Goal: Submit feedback/report problem

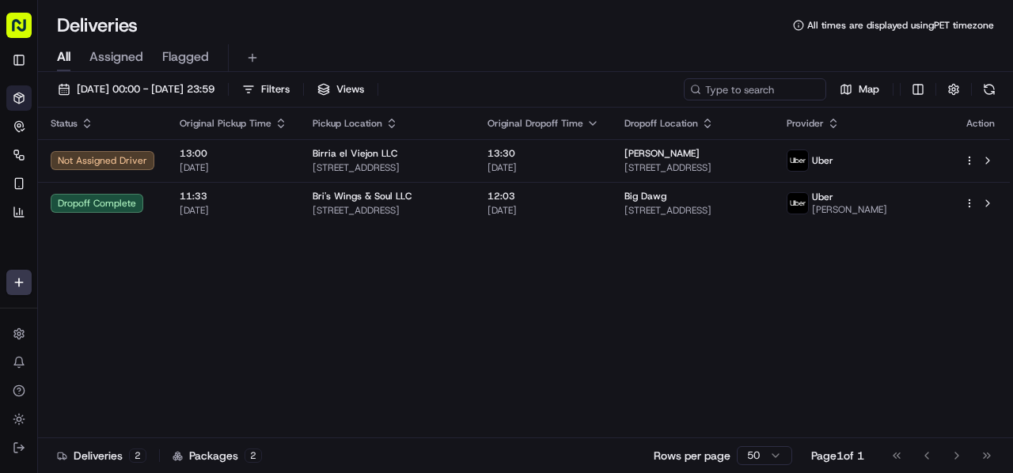
click at [247, 118] on span "Original Pickup Time" at bounding box center [226, 123] width 92 height 13
click at [189, 84] on span "20/09/2025 00:00 - 20/09/2025 23:59" at bounding box center [146, 89] width 138 height 14
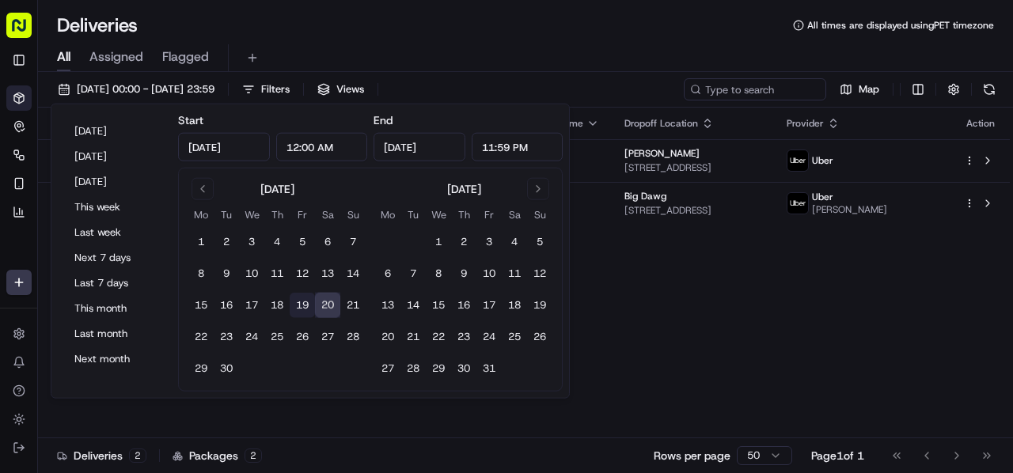
click at [299, 303] on button "19" at bounding box center [302, 305] width 25 height 25
type input "Sep 19, 2025"
click at [299, 303] on button "19" at bounding box center [302, 305] width 25 height 25
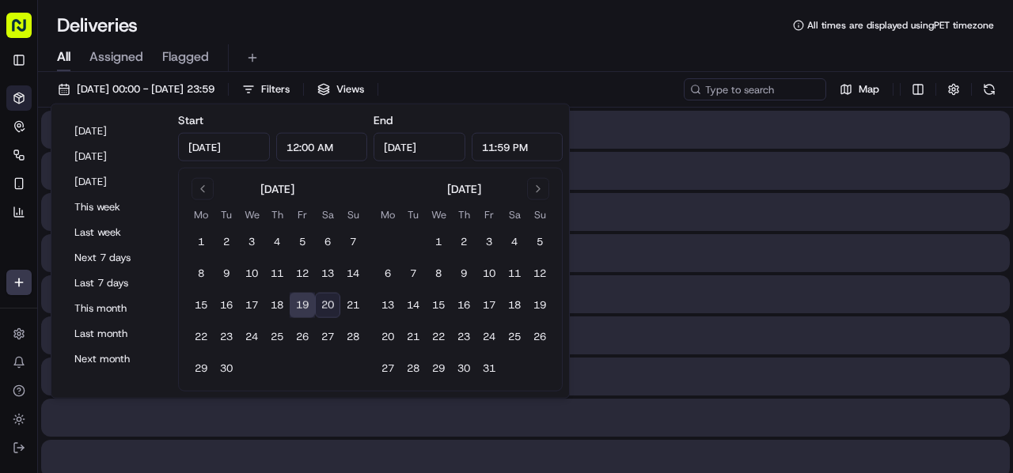
type input "Sep 19, 2025"
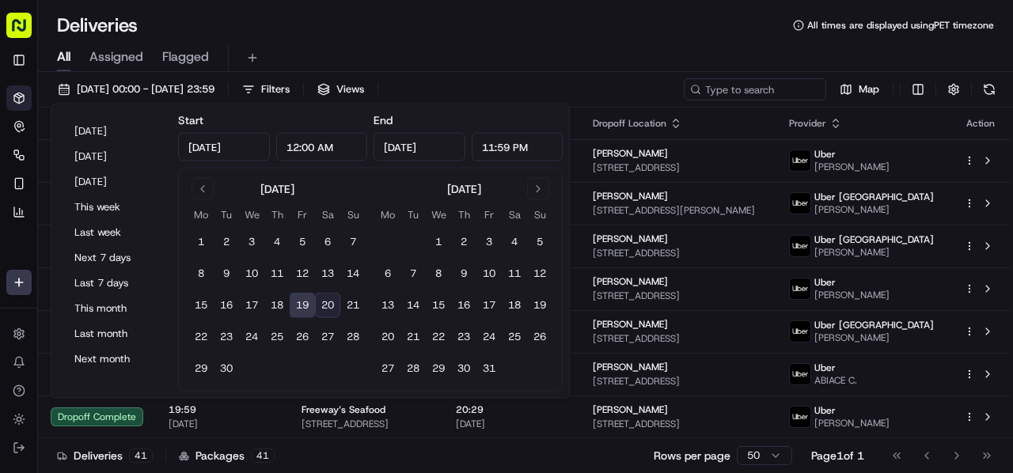
click at [503, 9] on div "Deliveries All times are displayed using PET timezone All Assigned Flagged 19/0…" at bounding box center [525, 236] width 975 height 473
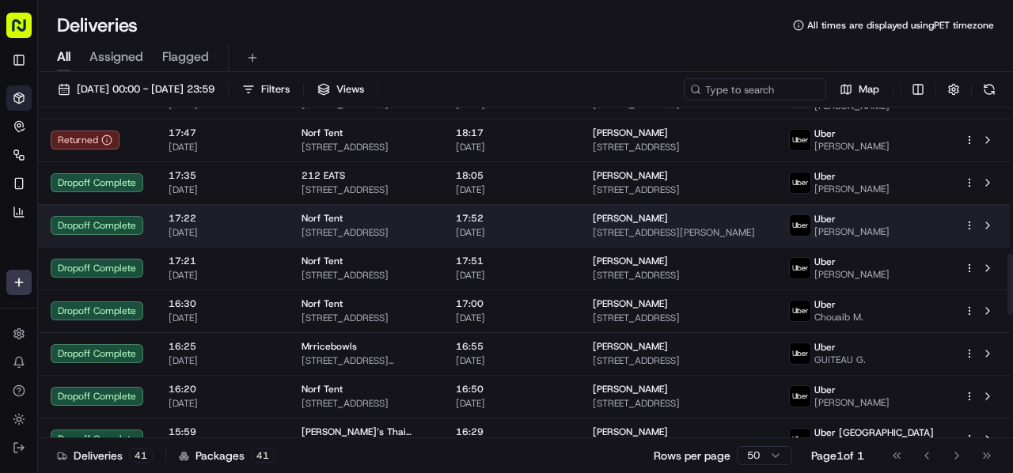
scroll to position [791, 0]
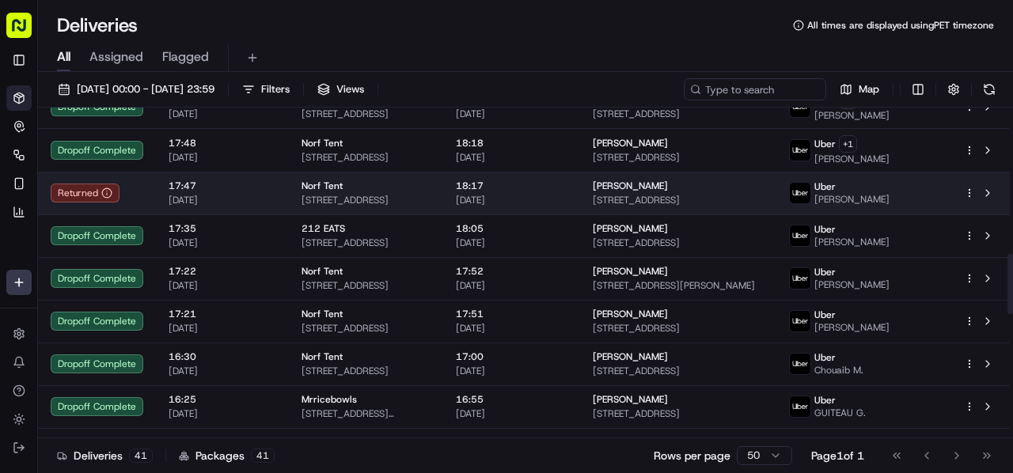
click at [499, 195] on td "18:17 19/09/2025" at bounding box center [511, 193] width 137 height 43
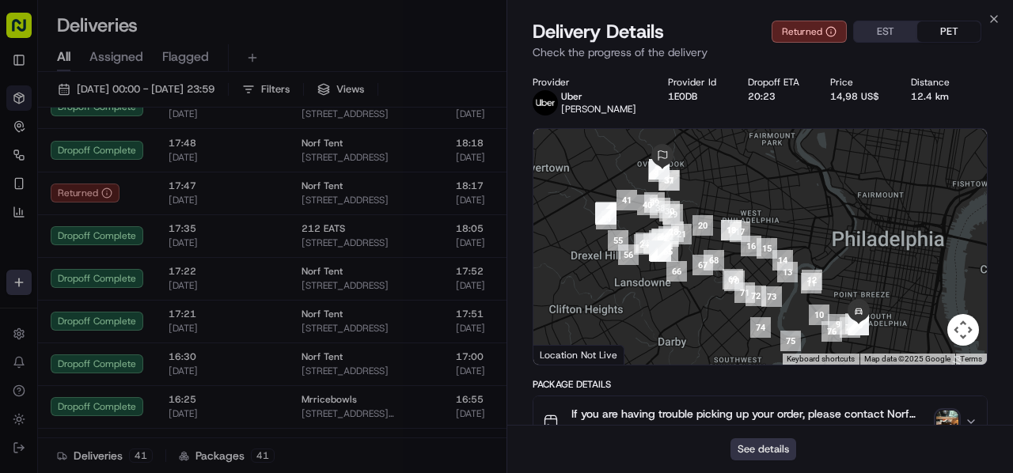
click at [769, 450] on button "See details" at bounding box center [763, 449] width 66 height 22
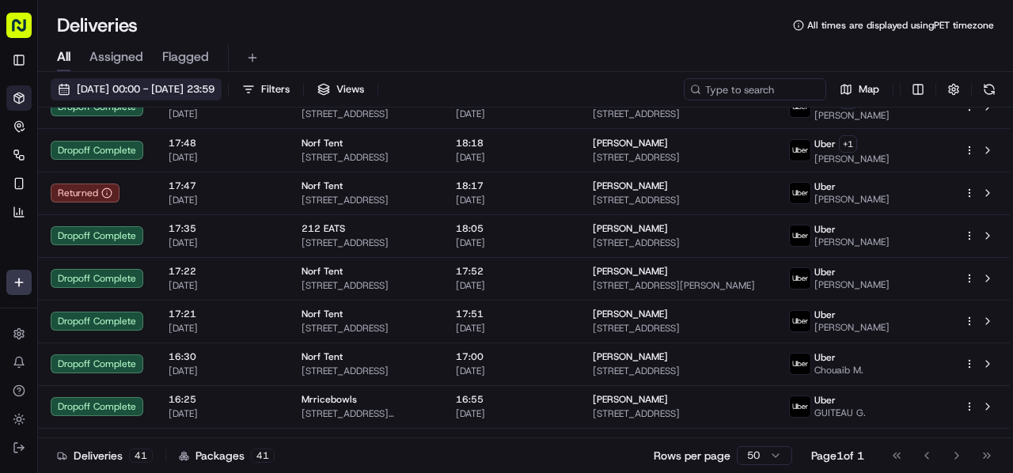
drag, startPoint x: 356, startPoint y: 32, endPoint x: 108, endPoint y: 91, distance: 254.5
click at [108, 91] on span "19/09/2025 00:00 - 19/09/2025 23:59" at bounding box center [146, 89] width 138 height 14
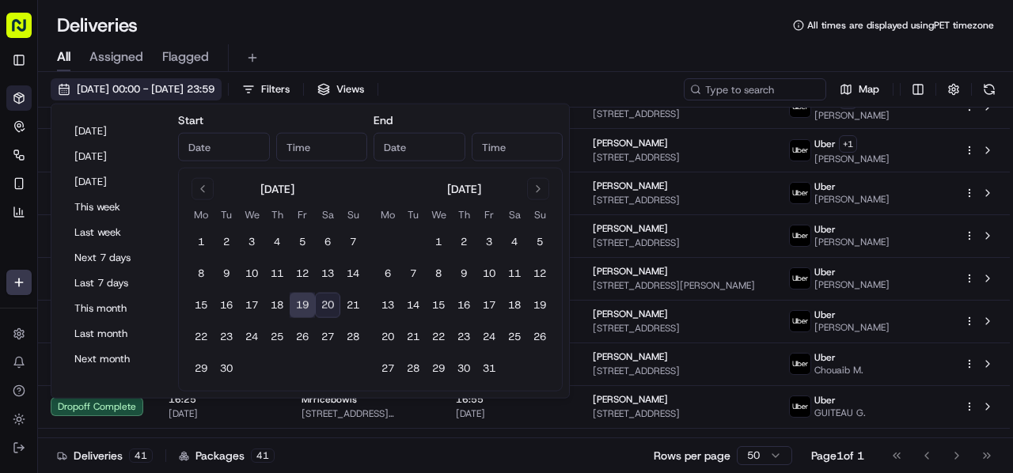
click at [108, 91] on span "19/09/2025 00:00 - 19/09/2025 23:59" at bounding box center [146, 89] width 138 height 14
type input "Sep 19, 2025"
type input "12:00 AM"
type input "Sep 19, 2025"
type input "11:59 PM"
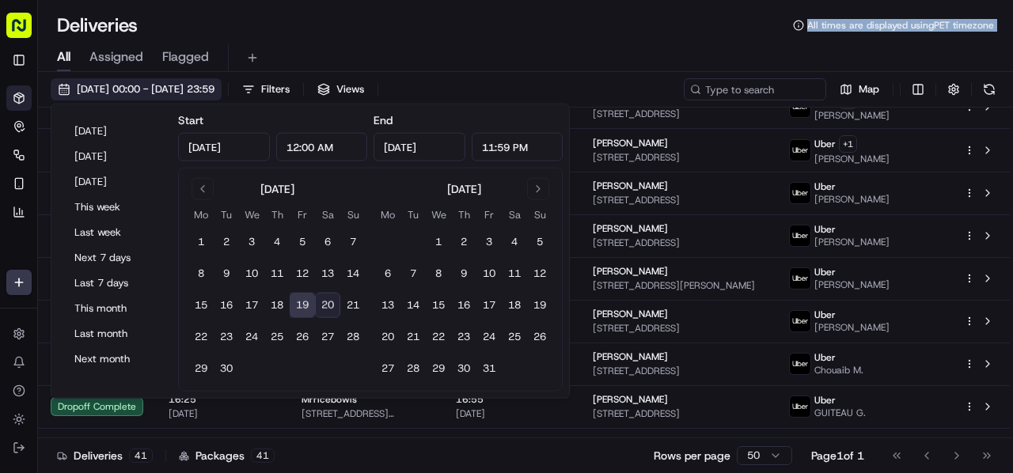
click at [108, 91] on span "19/09/2025 00:00 - 19/09/2025 23:59" at bounding box center [146, 89] width 138 height 14
click at [332, 308] on button "20" at bounding box center [327, 305] width 25 height 25
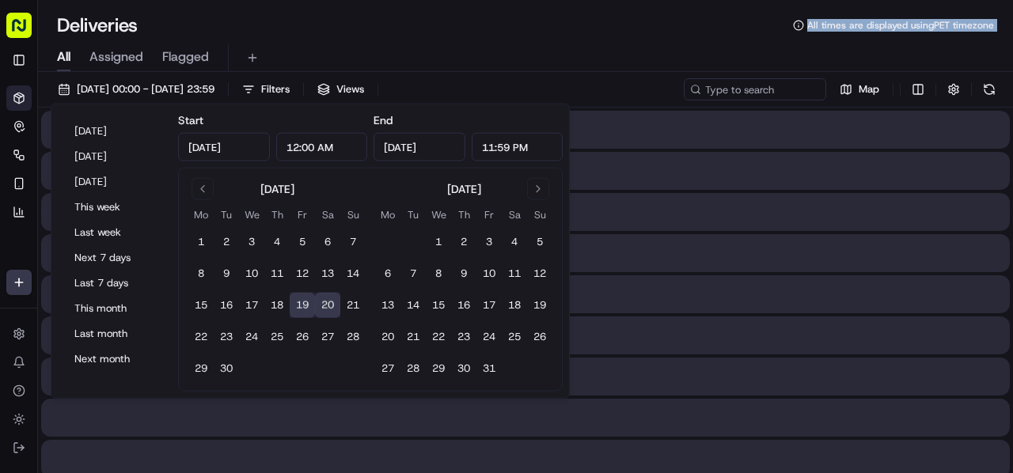
type input "Sep 20, 2025"
click at [329, 308] on button "20" at bounding box center [327, 305] width 25 height 25
type input "Sep 20, 2025"
drag, startPoint x: 326, startPoint y: 308, endPoint x: 359, endPoint y: 153, distance: 158.6
click at [327, 301] on button "20" at bounding box center [327, 305] width 25 height 25
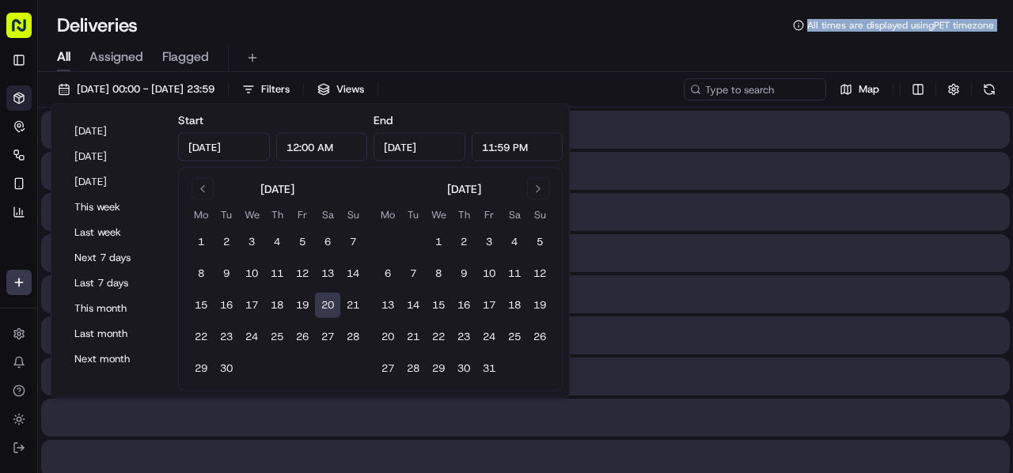
drag, startPoint x: 411, startPoint y: 31, endPoint x: 431, endPoint y: 2, distance: 35.8
click at [411, 32] on div "Deliveries All times are displayed using PET timezone" at bounding box center [525, 25] width 975 height 25
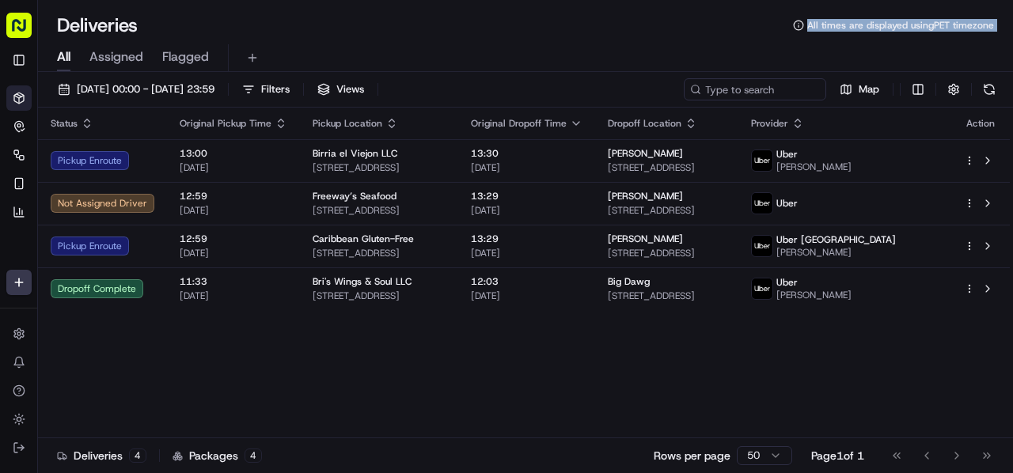
click at [679, 13] on div "Deliveries All times are displayed using PET timezone" at bounding box center [525, 25] width 975 height 25
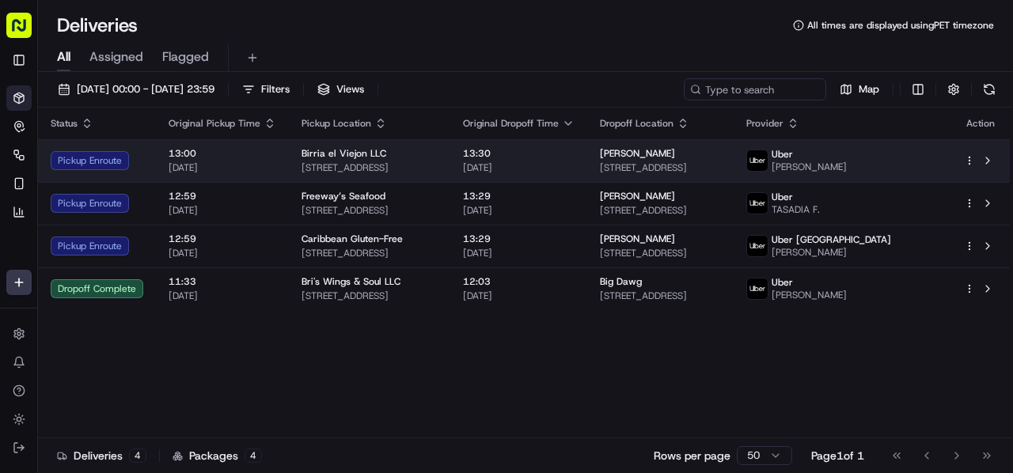
click at [526, 159] on div "13:30 20/09/2025" at bounding box center [519, 160] width 112 height 27
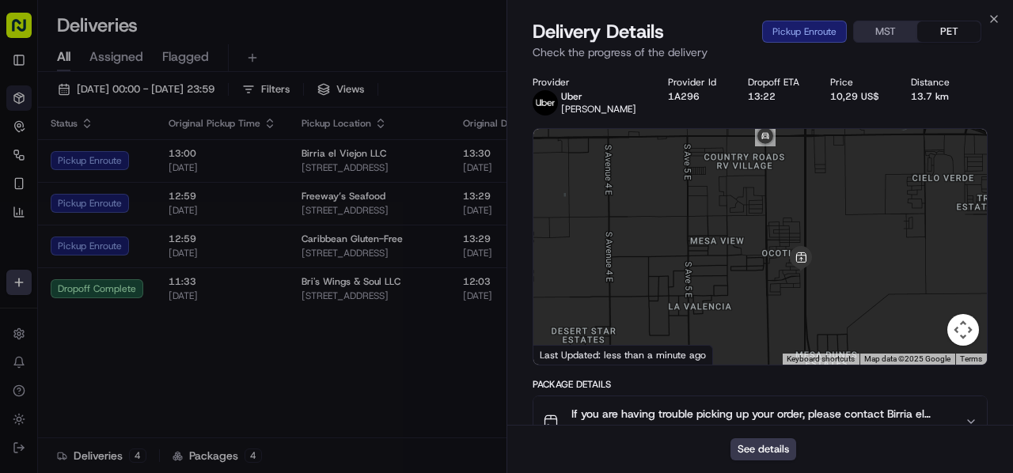
drag, startPoint x: 871, startPoint y: 270, endPoint x: 795, endPoint y: 193, distance: 108.0
click at [795, 193] on div at bounding box center [759, 247] width 453 height 236
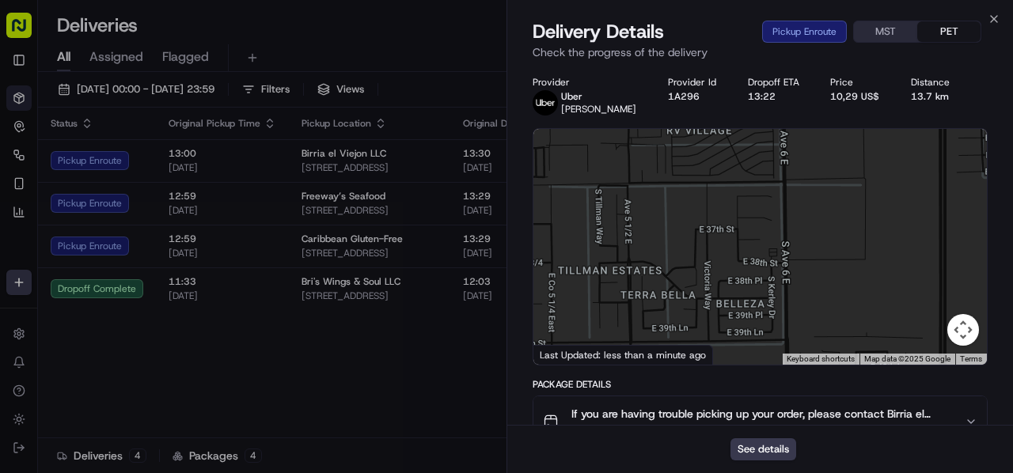
drag, startPoint x: 791, startPoint y: 221, endPoint x: 779, endPoint y: 355, distance: 135.1
click at [779, 357] on div at bounding box center [759, 247] width 453 height 236
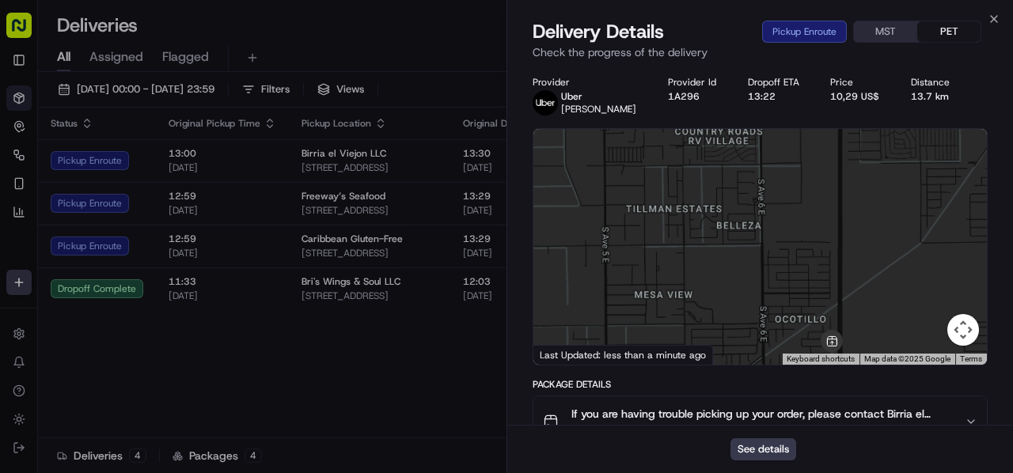
drag, startPoint x: 783, startPoint y: 193, endPoint x: 764, endPoint y: 143, distance: 53.4
click at [764, 143] on div at bounding box center [759, 247] width 453 height 236
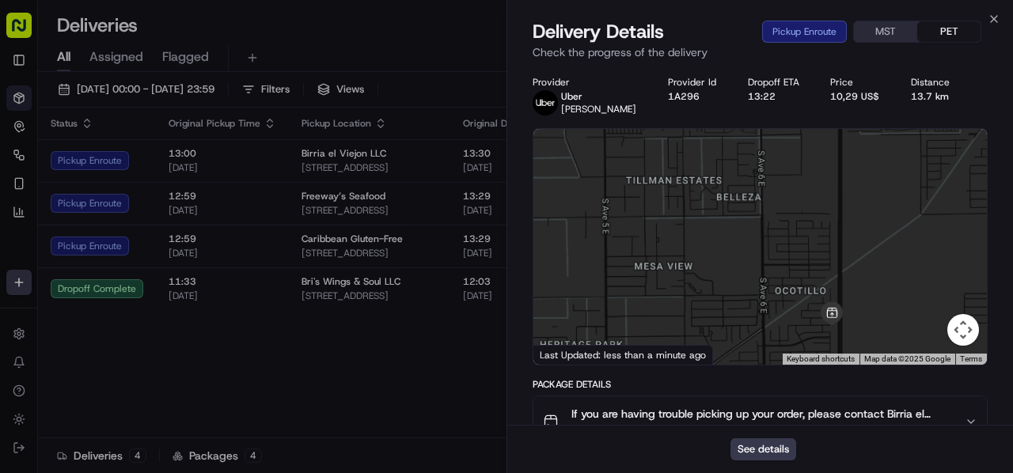
drag, startPoint x: 766, startPoint y: 262, endPoint x: 771, endPoint y: 202, distance: 60.3
click at [771, 202] on div at bounding box center [759, 247] width 453 height 236
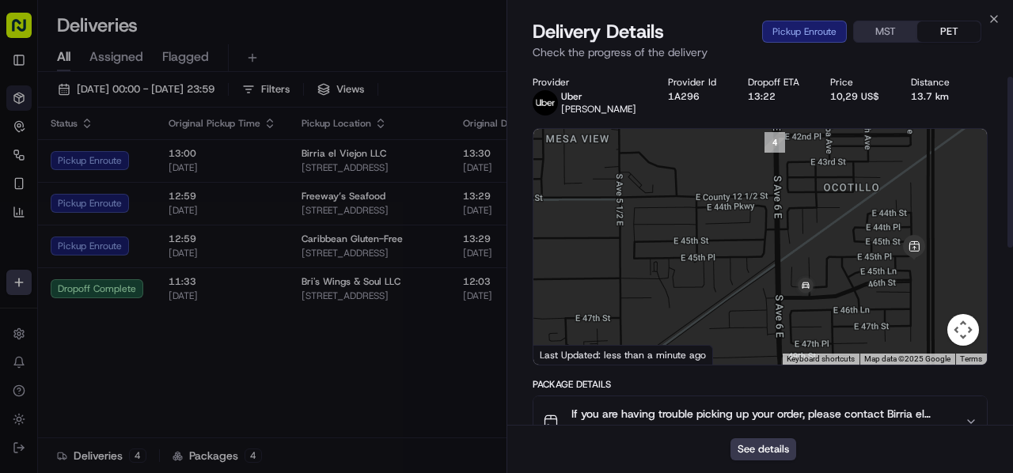
scroll to position [79, 0]
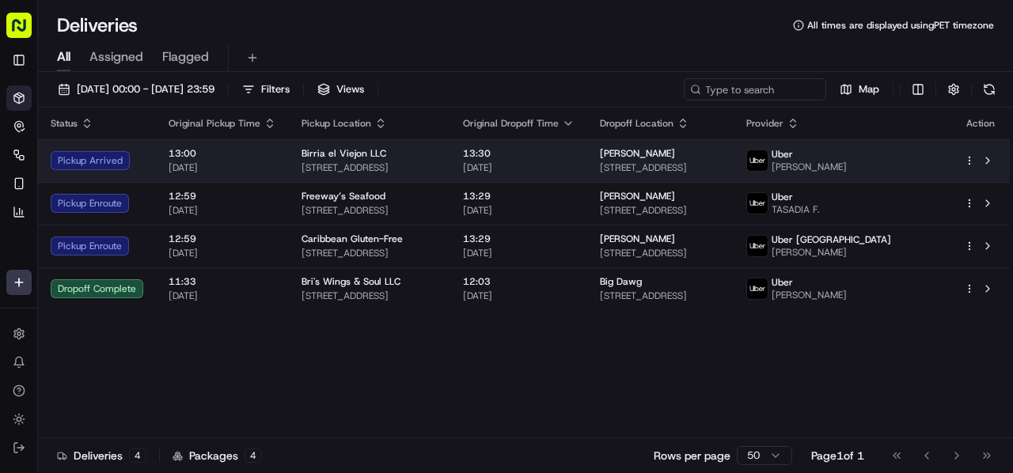
click at [575, 157] on span "13:30" at bounding box center [519, 153] width 112 height 13
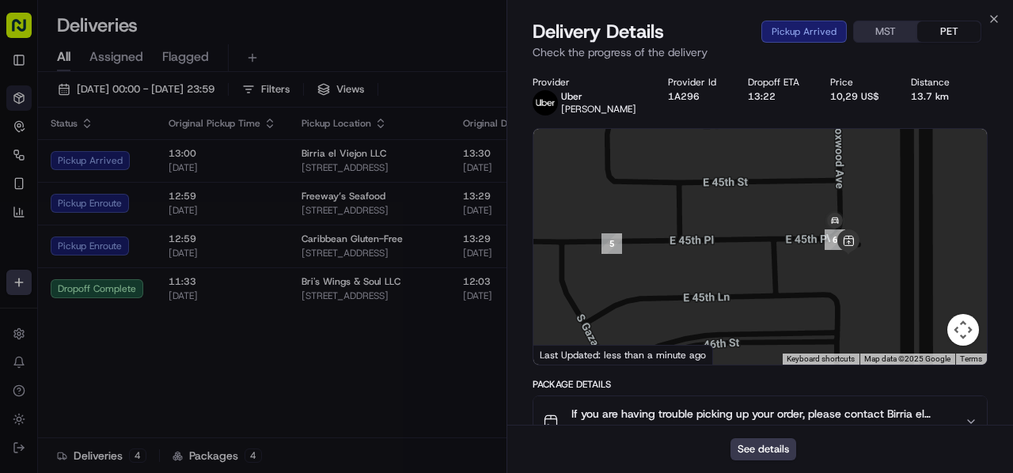
drag, startPoint x: 697, startPoint y: 324, endPoint x: 791, endPoint y: 245, distance: 123.0
click at [791, 245] on div at bounding box center [759, 247] width 453 height 236
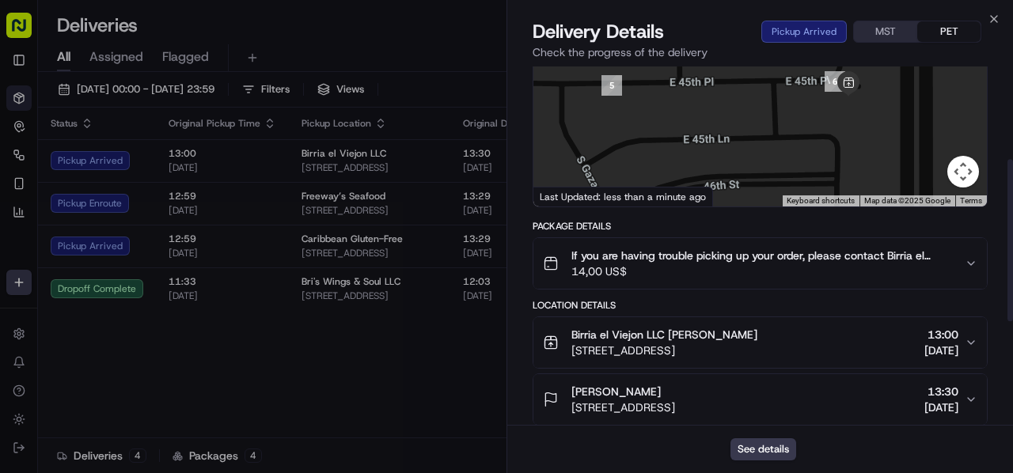
scroll to position [237, 0]
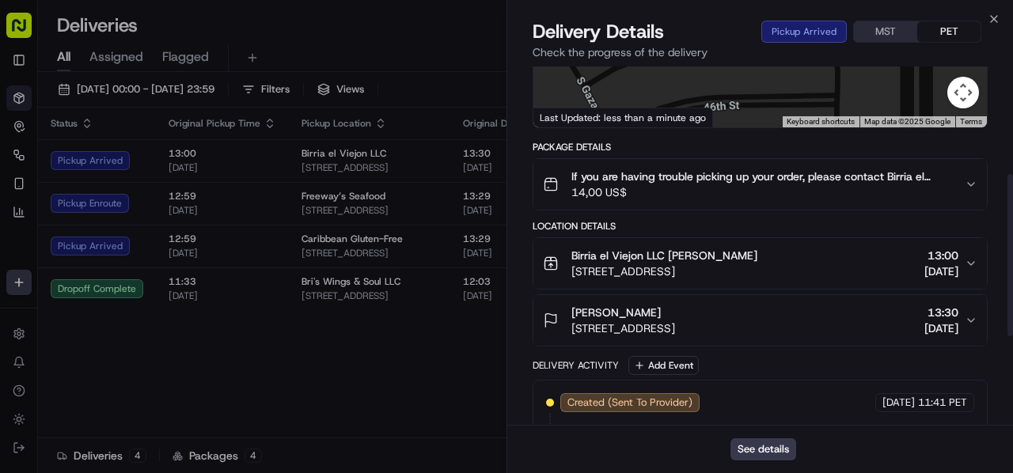
click at [738, 261] on span "Birria el Viejon LLC Victor Ramirez" at bounding box center [664, 256] width 186 height 16
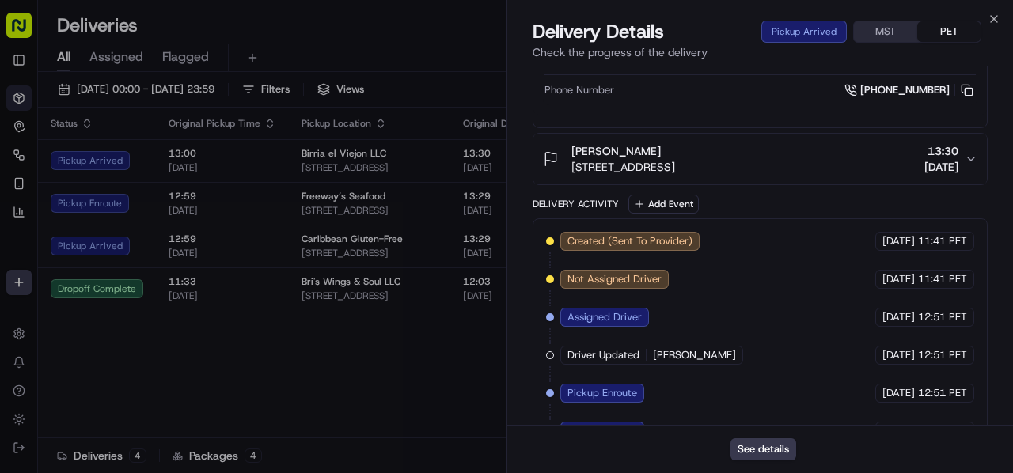
scroll to position [706, 0]
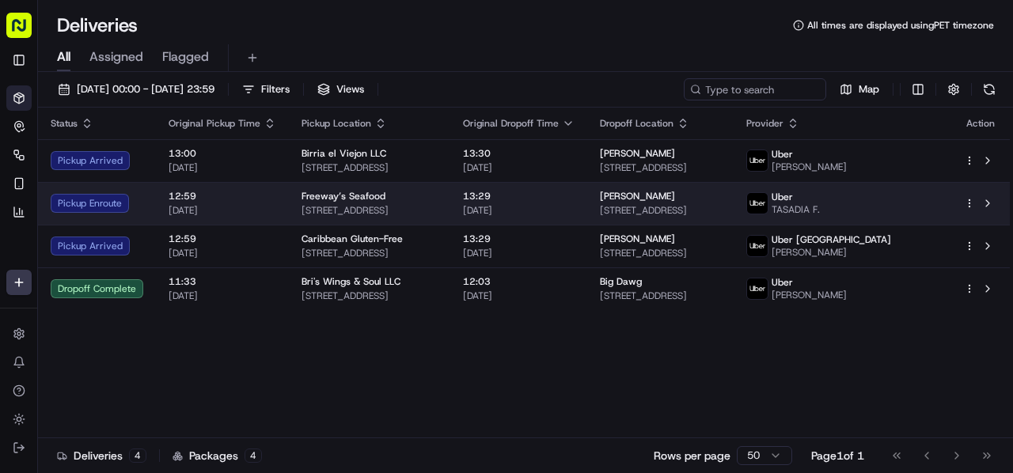
click at [510, 190] on span "13:29" at bounding box center [519, 196] width 112 height 13
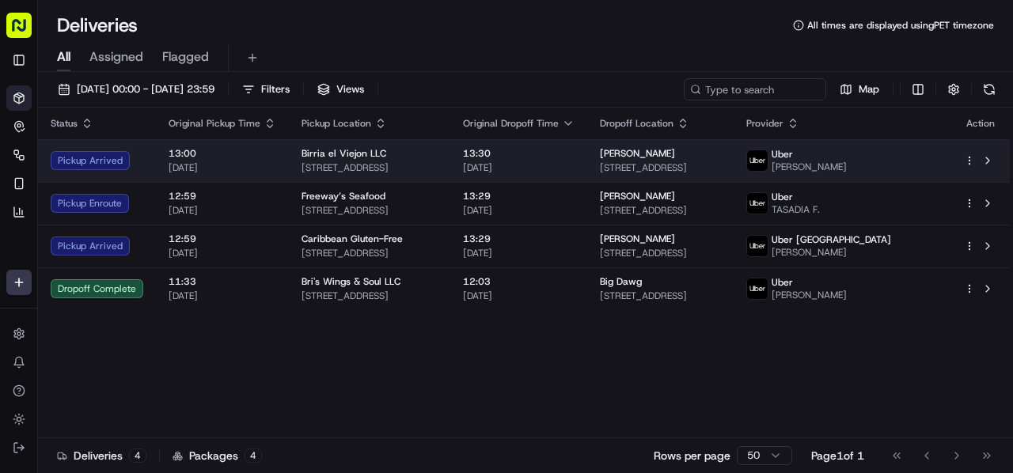
click at [521, 152] on span "13:30" at bounding box center [519, 153] width 112 height 13
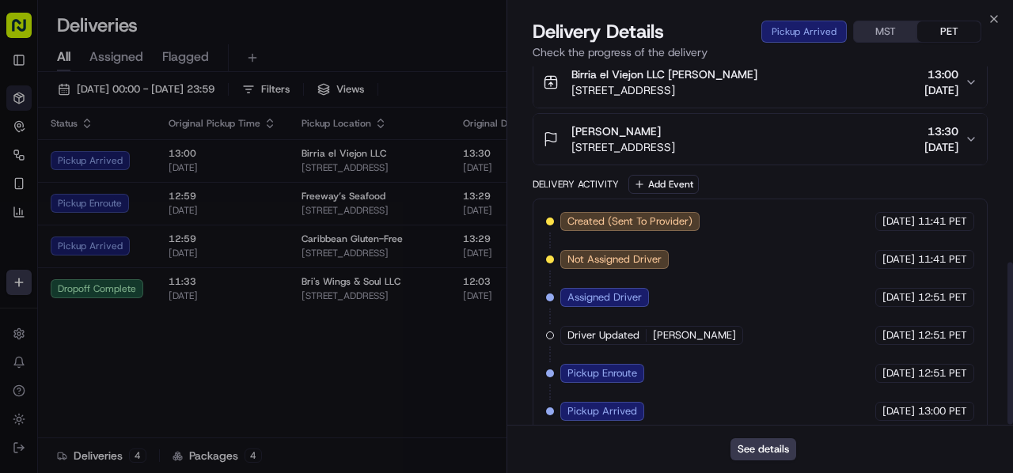
scroll to position [432, 0]
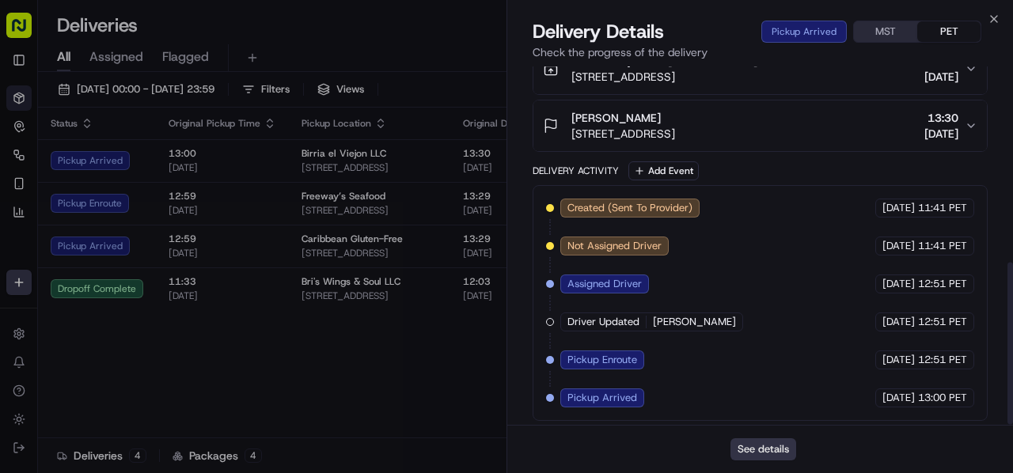
click at [768, 442] on button "See details" at bounding box center [763, 449] width 66 height 22
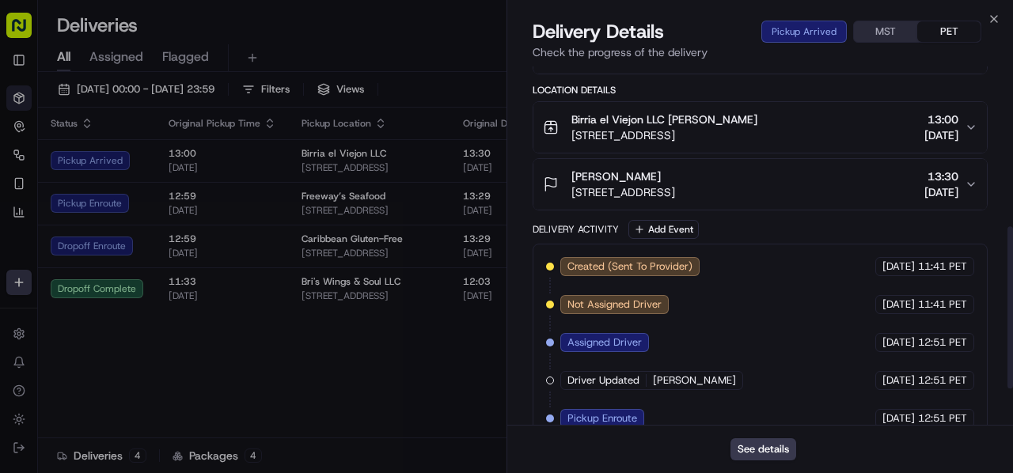
scroll to position [353, 0]
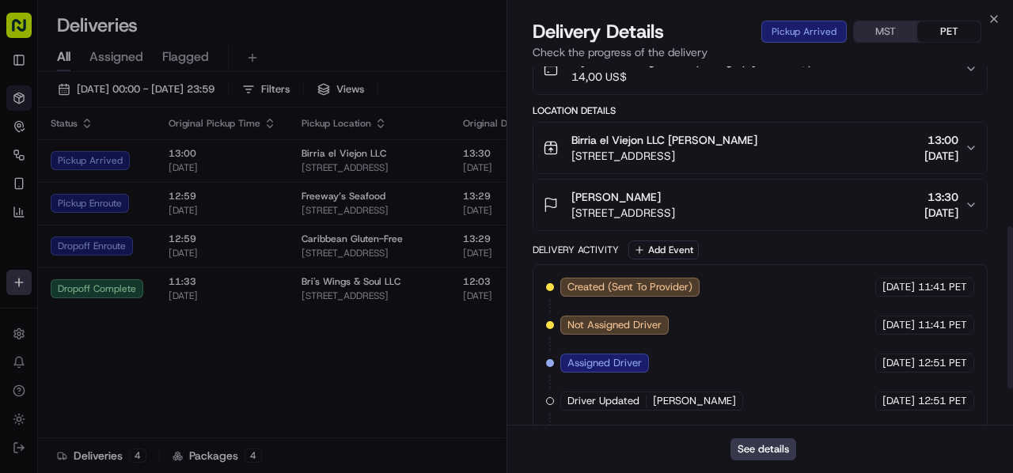
click at [757, 157] on span "5777 E 45th Pl, Yuma, AZ 85365, USA" at bounding box center [664, 156] width 186 height 16
click at [757, 158] on span "5777 E 45th Pl, Yuma, AZ 85365, USA" at bounding box center [664, 156] width 186 height 16
click at [867, 157] on div "Birria el Viejon LLC Victor Ramirez 5777 E 45th Pl, Yuma, AZ 85365, USA 13:00 2…" at bounding box center [754, 148] width 422 height 32
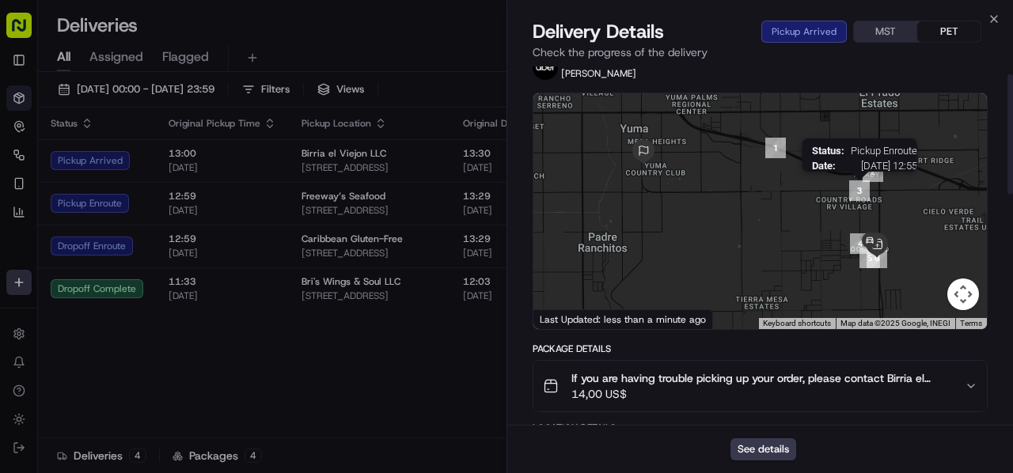
scroll to position [0, 0]
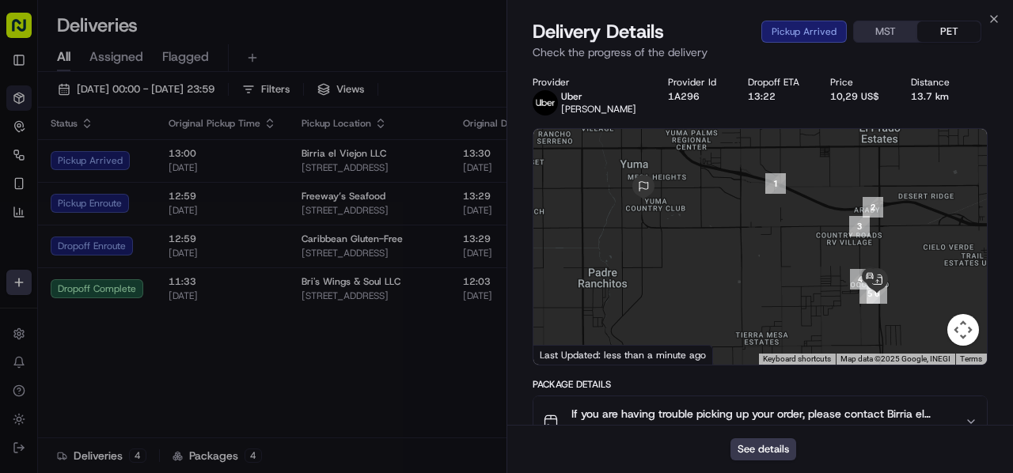
drag, startPoint x: 636, startPoint y: 100, endPoint x: 667, endPoint y: 108, distance: 31.9
click at [667, 108] on div "Provider Uber David R. Provider Id 1A296 Dropoff ETA 13:22 Price 10,29 US$ Dist…" at bounding box center [760, 96] width 455 height 40
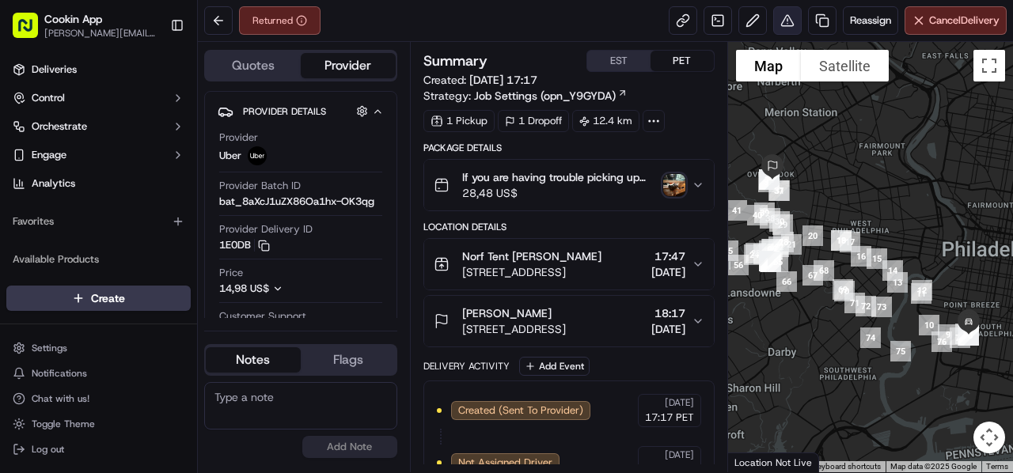
click at [784, 32] on button at bounding box center [787, 20] width 28 height 28
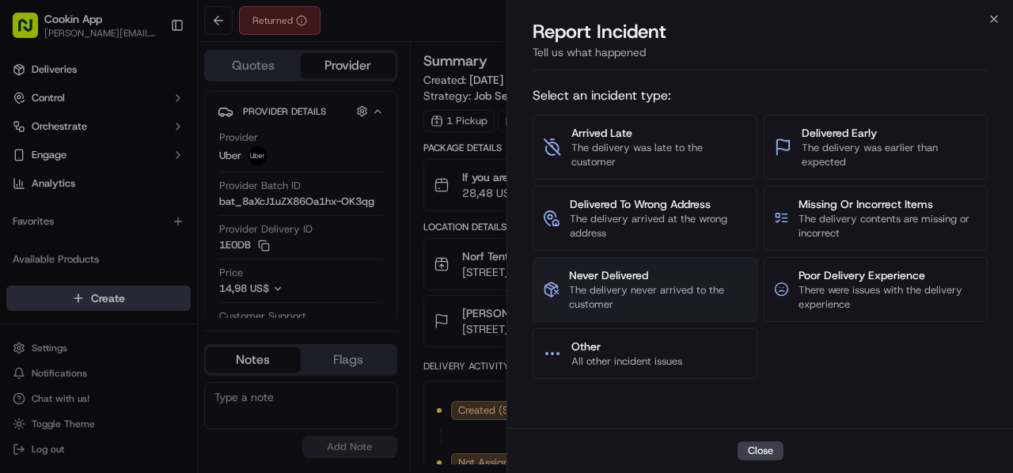
click at [632, 281] on span "Never Delivered" at bounding box center [657, 276] width 177 height 16
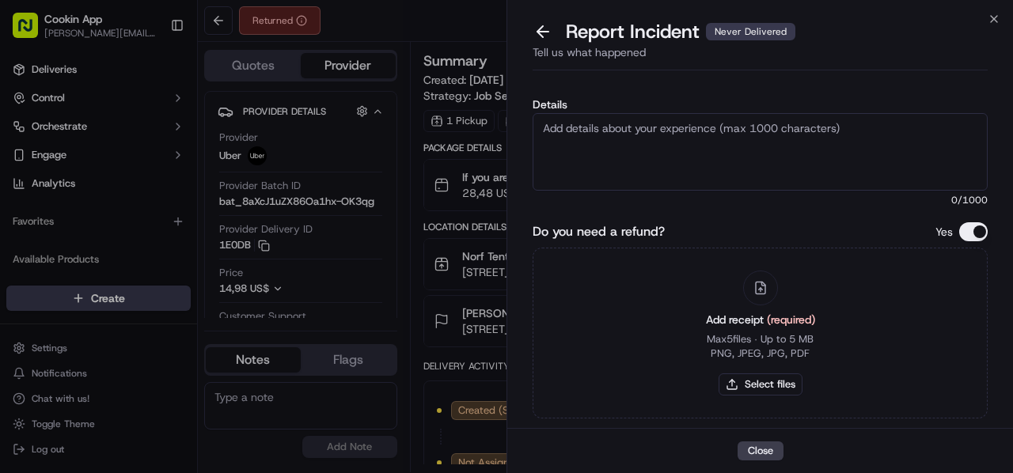
click at [590, 142] on textarea "Details" at bounding box center [760, 152] width 455 height 78
click at [692, 122] on textarea "Order never delivered." at bounding box center [760, 152] width 455 height 78
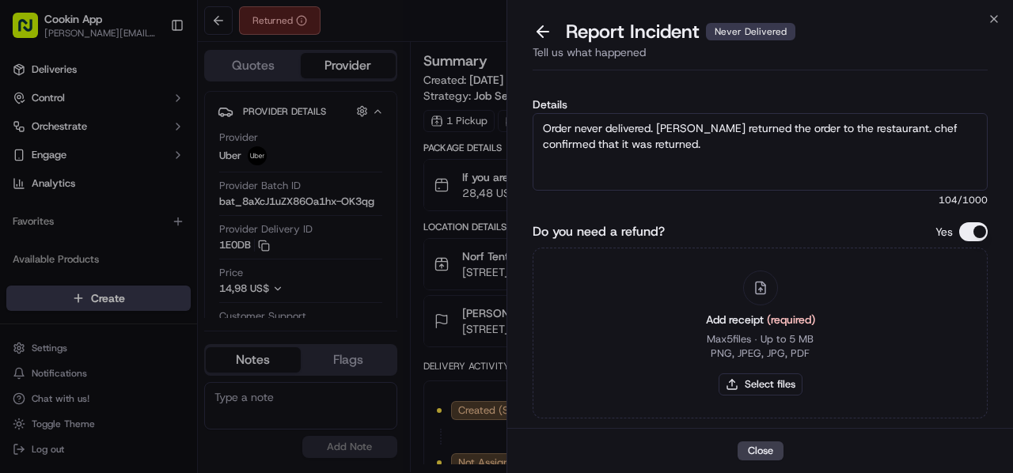
type textarea "Order never delivered. [PERSON_NAME] returned the order to the restaurant. chef…"
click at [771, 393] on button "Select files" at bounding box center [761, 385] width 84 height 22
type input "C:\fakepath\[PERSON_NAME].png"
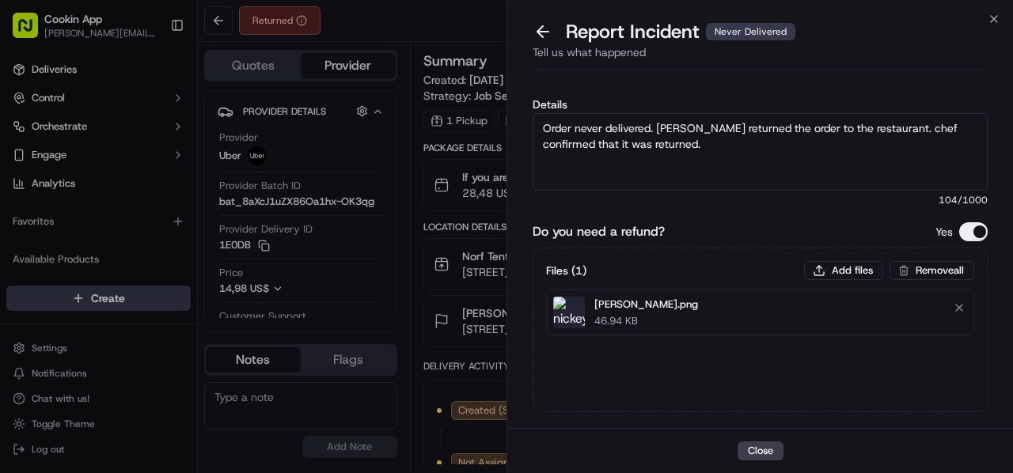
scroll to position [84, 0]
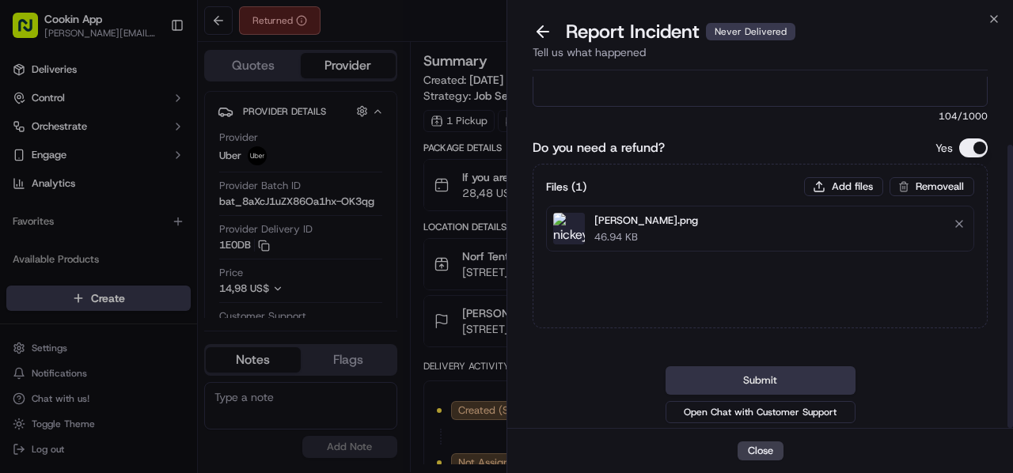
click at [770, 384] on button "Submit" at bounding box center [761, 380] width 190 height 28
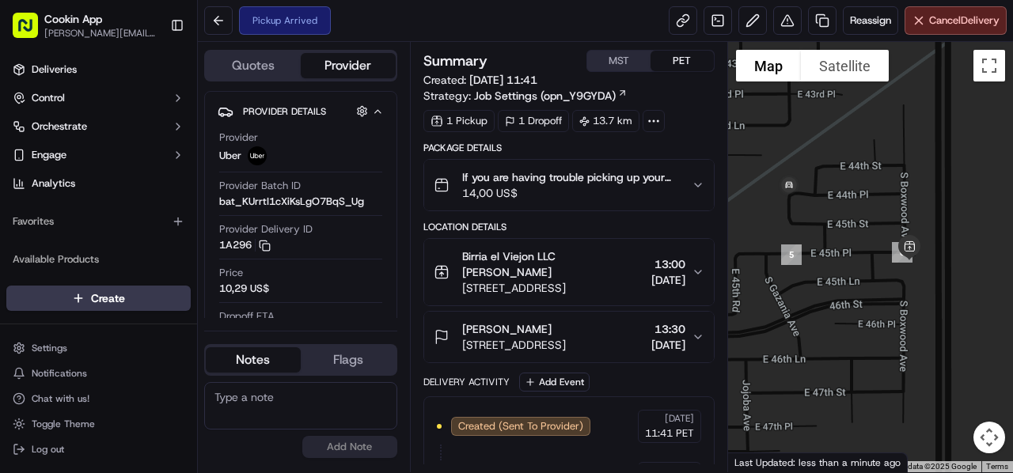
drag, startPoint x: 967, startPoint y: 277, endPoint x: 825, endPoint y: 265, distance: 142.2
click at [825, 265] on div at bounding box center [871, 257] width 286 height 431
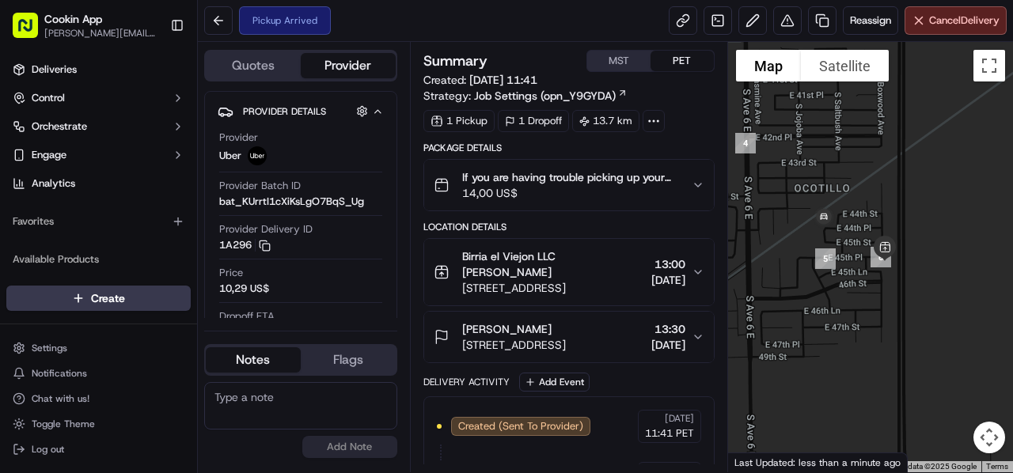
drag, startPoint x: 848, startPoint y: 272, endPoint x: 883, endPoint y: 268, distance: 35.0
click at [883, 268] on div at bounding box center [871, 257] width 286 height 431
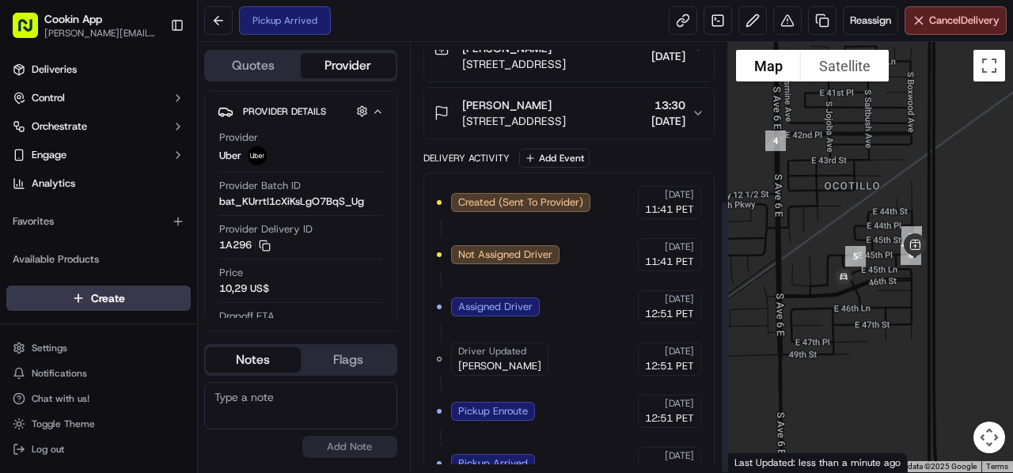
scroll to position [247, 0]
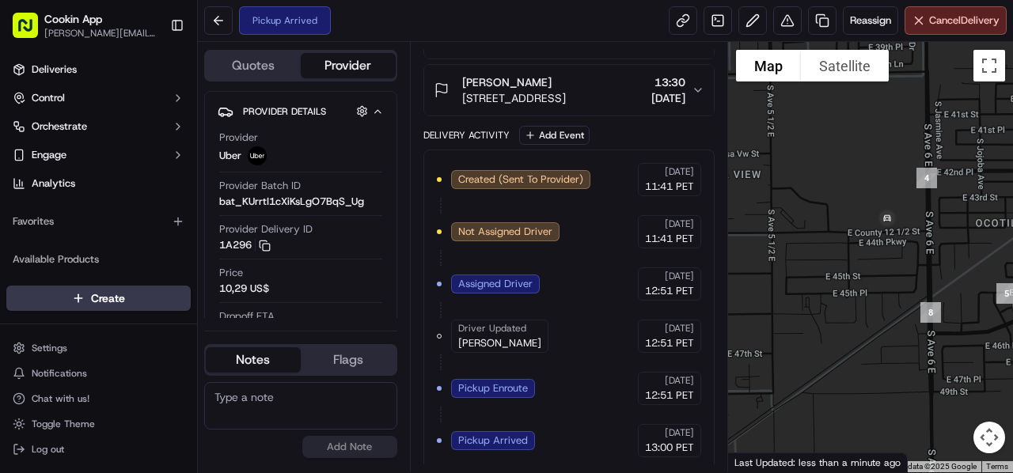
drag, startPoint x: 766, startPoint y: 218, endPoint x: 921, endPoint y: 256, distance: 159.9
click at [921, 256] on div at bounding box center [871, 257] width 286 height 431
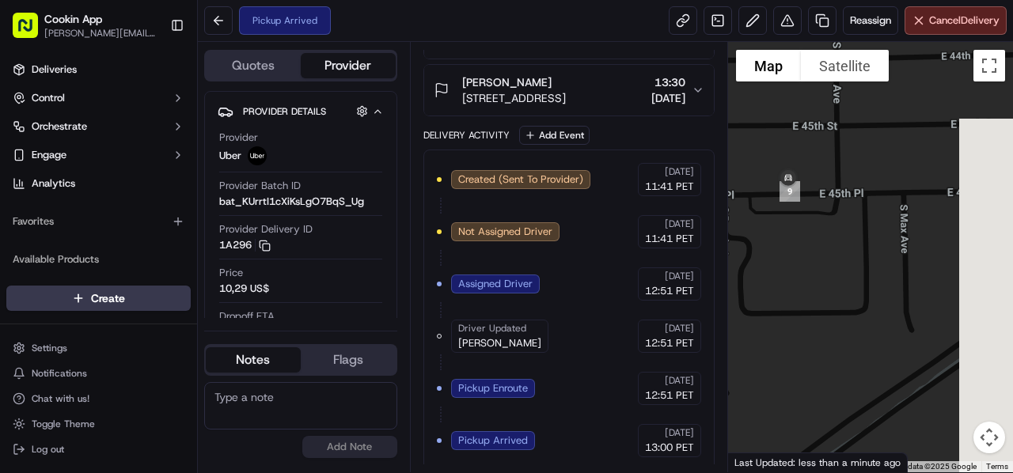
drag, startPoint x: 875, startPoint y: 290, endPoint x: 841, endPoint y: 250, distance: 51.7
click at [841, 250] on div at bounding box center [871, 257] width 286 height 431
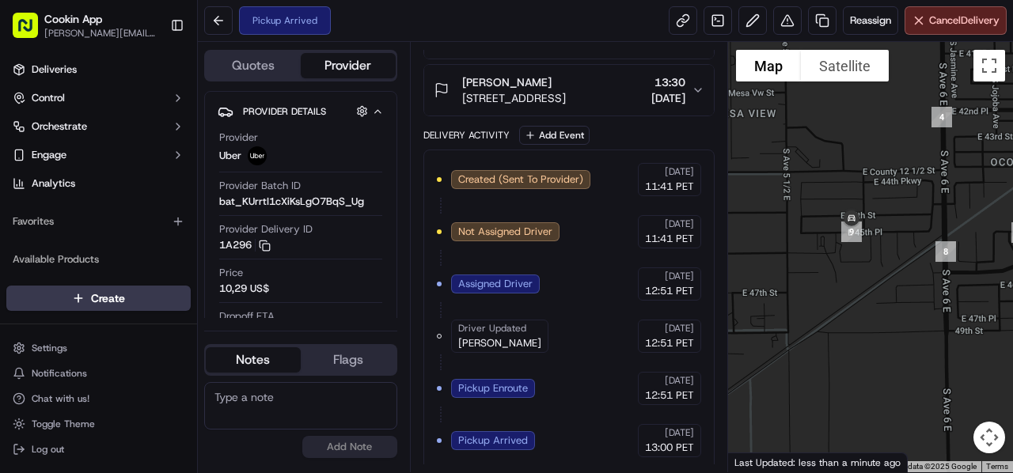
drag, startPoint x: 885, startPoint y: 336, endPoint x: 844, endPoint y: 233, distance: 111.3
click at [844, 233] on div at bounding box center [871, 257] width 286 height 431
